Goal: Information Seeking & Learning: Find specific fact

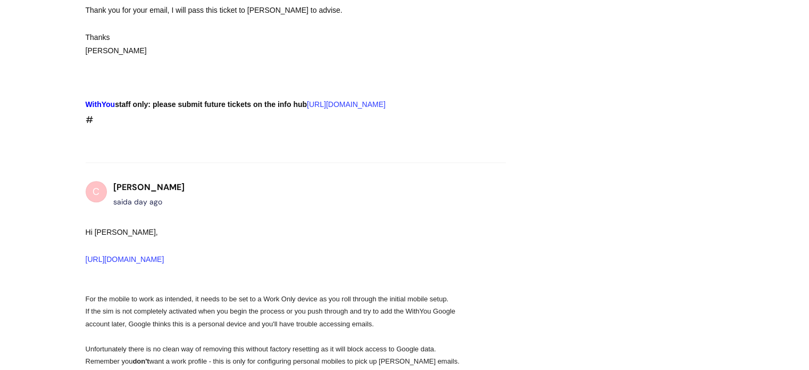
scroll to position [781, 0]
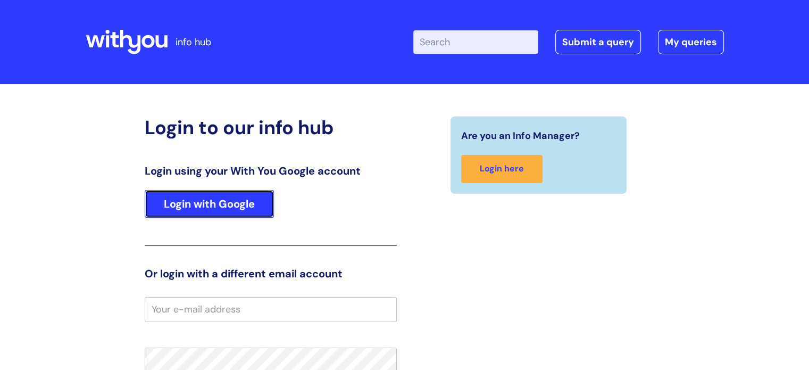
click at [230, 207] on link "Login with Google" at bounding box center [209, 204] width 129 height 28
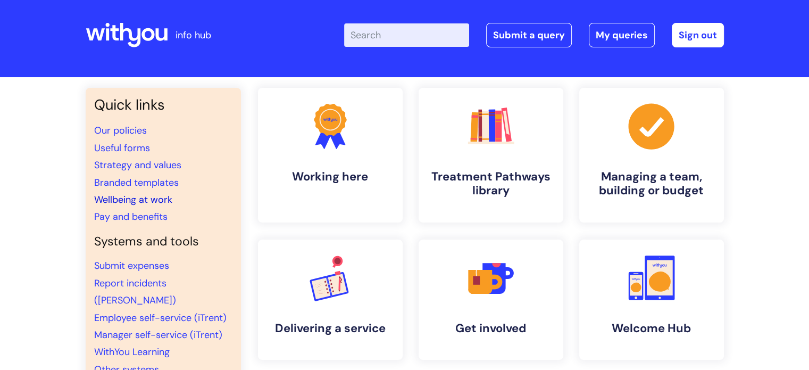
scroll to position [53, 0]
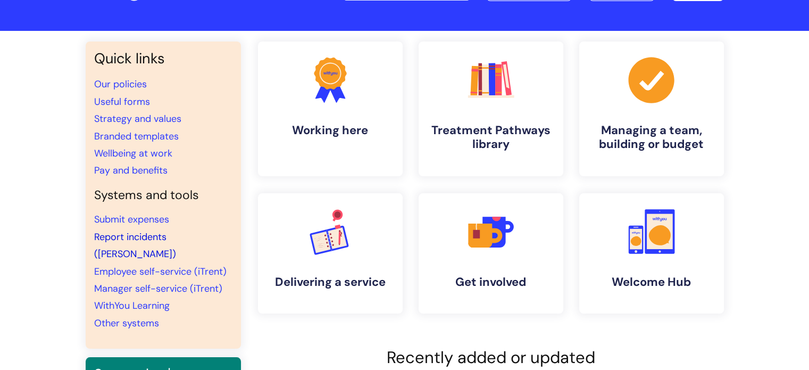
click at [155, 240] on link "Report incidents ([PERSON_NAME])" at bounding box center [135, 245] width 82 height 30
click at [155, 172] on link "Pay and benefits" at bounding box center [130, 170] width 73 height 13
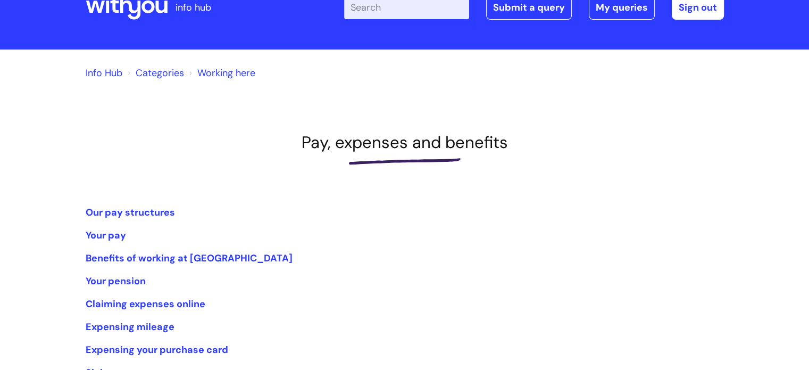
scroll to position [53, 0]
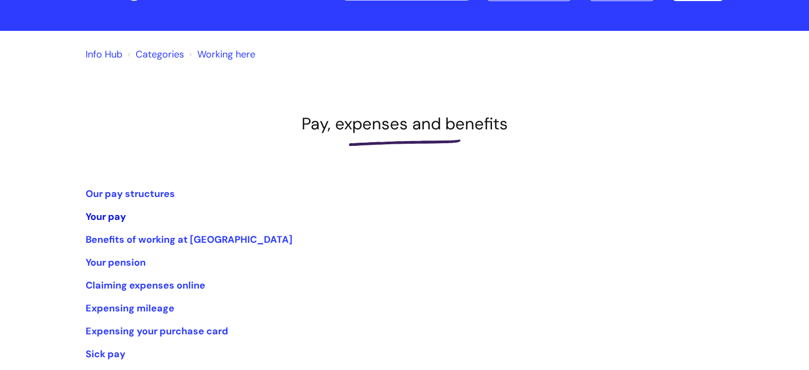
click at [107, 221] on link "Your pay" at bounding box center [106, 216] width 40 height 13
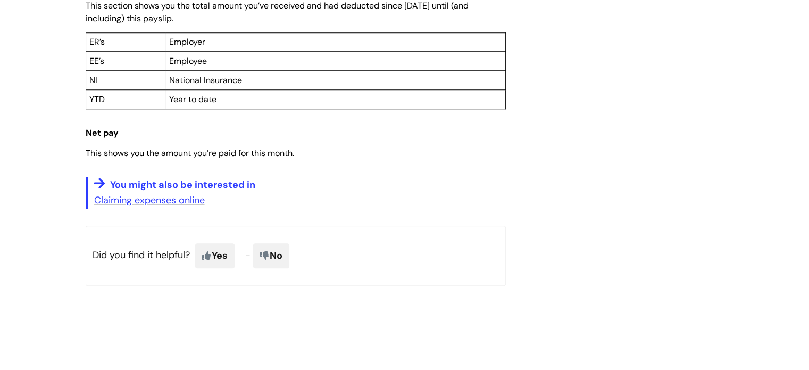
scroll to position [904, 0]
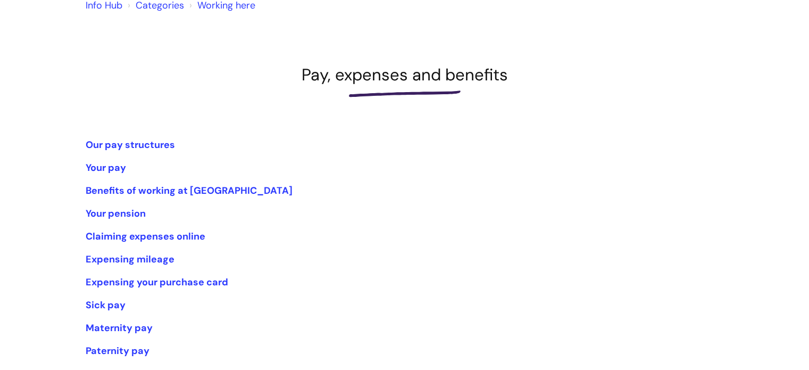
scroll to position [160, 0]
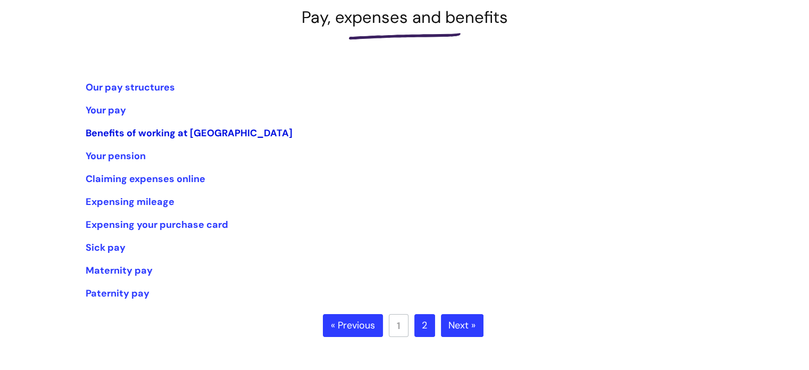
click at [159, 131] on link "Benefits of working at WithYou" at bounding box center [189, 133] width 207 height 13
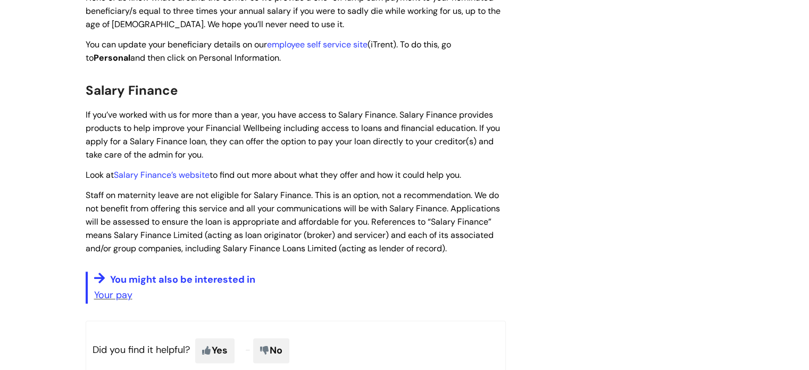
scroll to position [1489, 0]
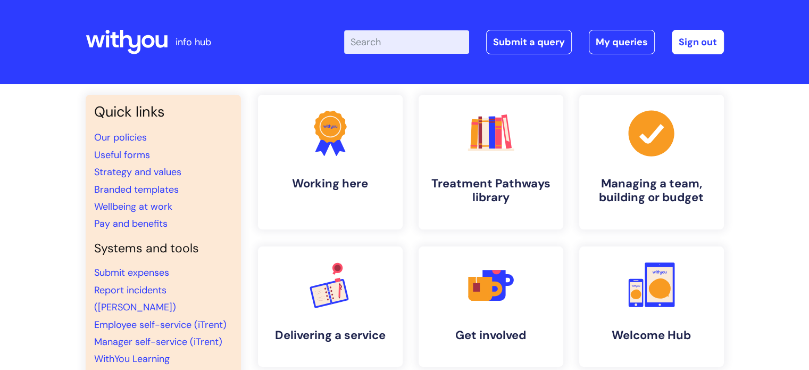
click at [424, 40] on input "Enter your search term here..." at bounding box center [406, 41] width 125 height 23
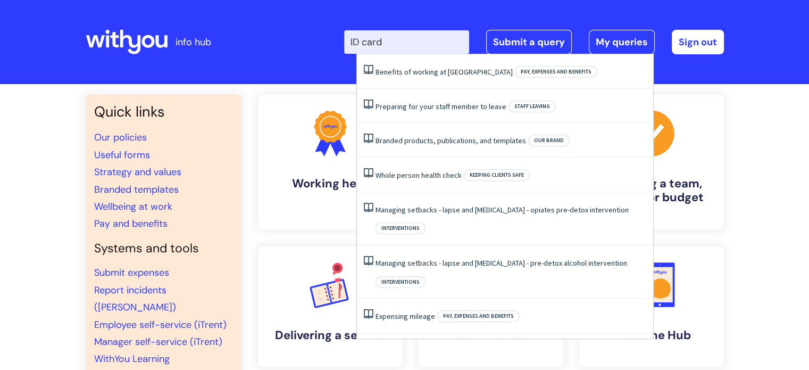
type input "ID card"
click button "Search" at bounding box center [0, 0] width 0 height 0
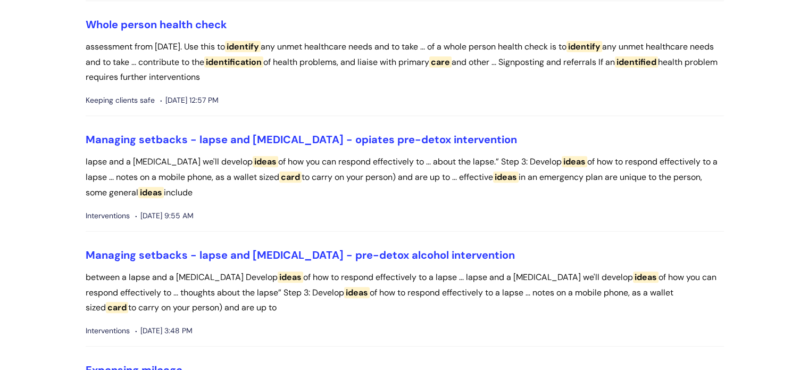
scroll to position [425, 0]
